Goal: Task Accomplishment & Management: Complete application form

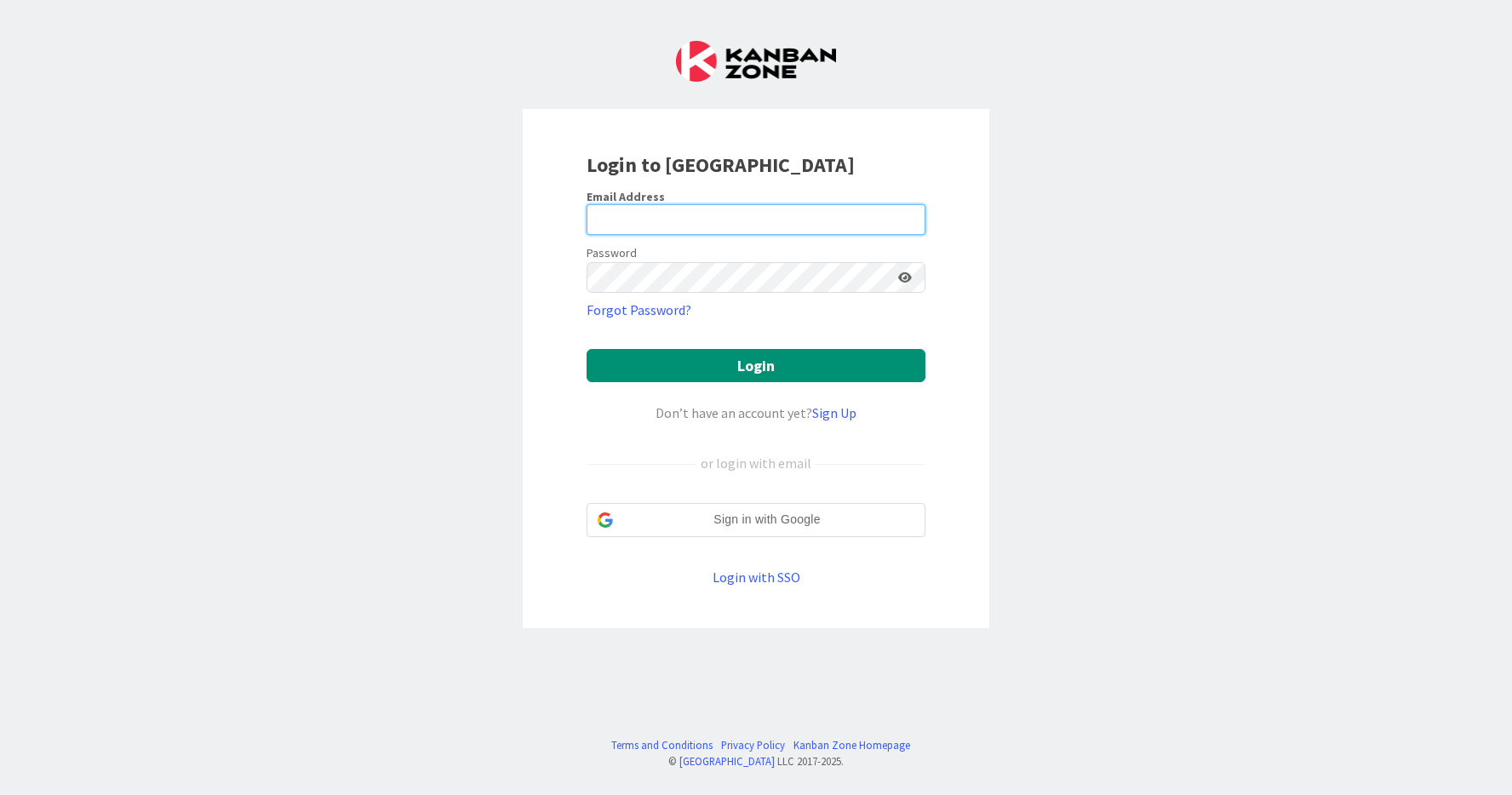
click at [718, 223] on input "email" at bounding box center [756, 219] width 339 height 31
click at [587, 235] on div at bounding box center [587, 235] width 0 height 0
click at [1000, 210] on div "Login to [GEOGRAPHIC_DATA] Email Address Password Forgot Password? Login Don’t …" at bounding box center [756, 398] width 1512 height 795
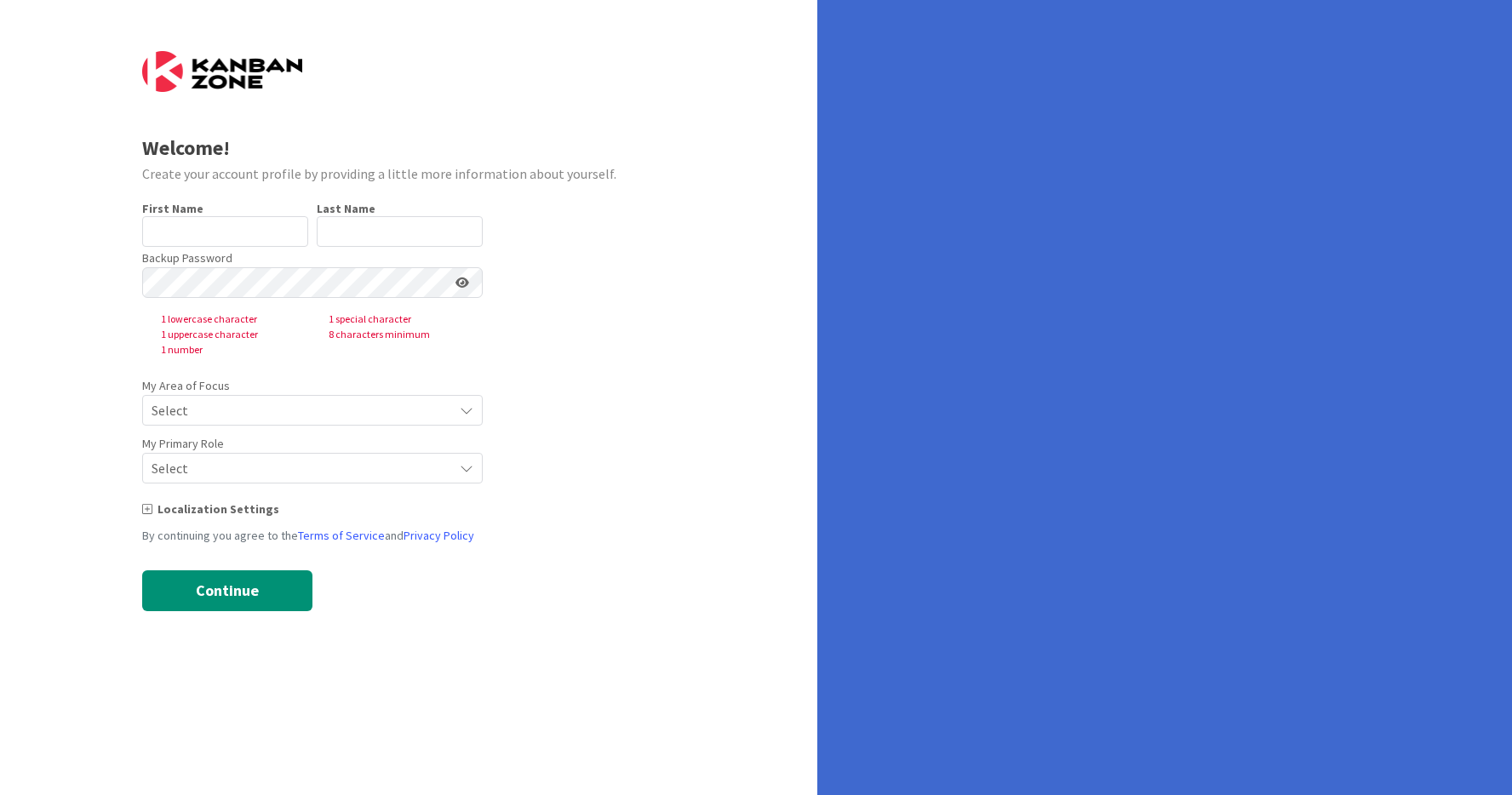
type input "[PERSON_NAME]"
